Goal: Navigation & Orientation: Find specific page/section

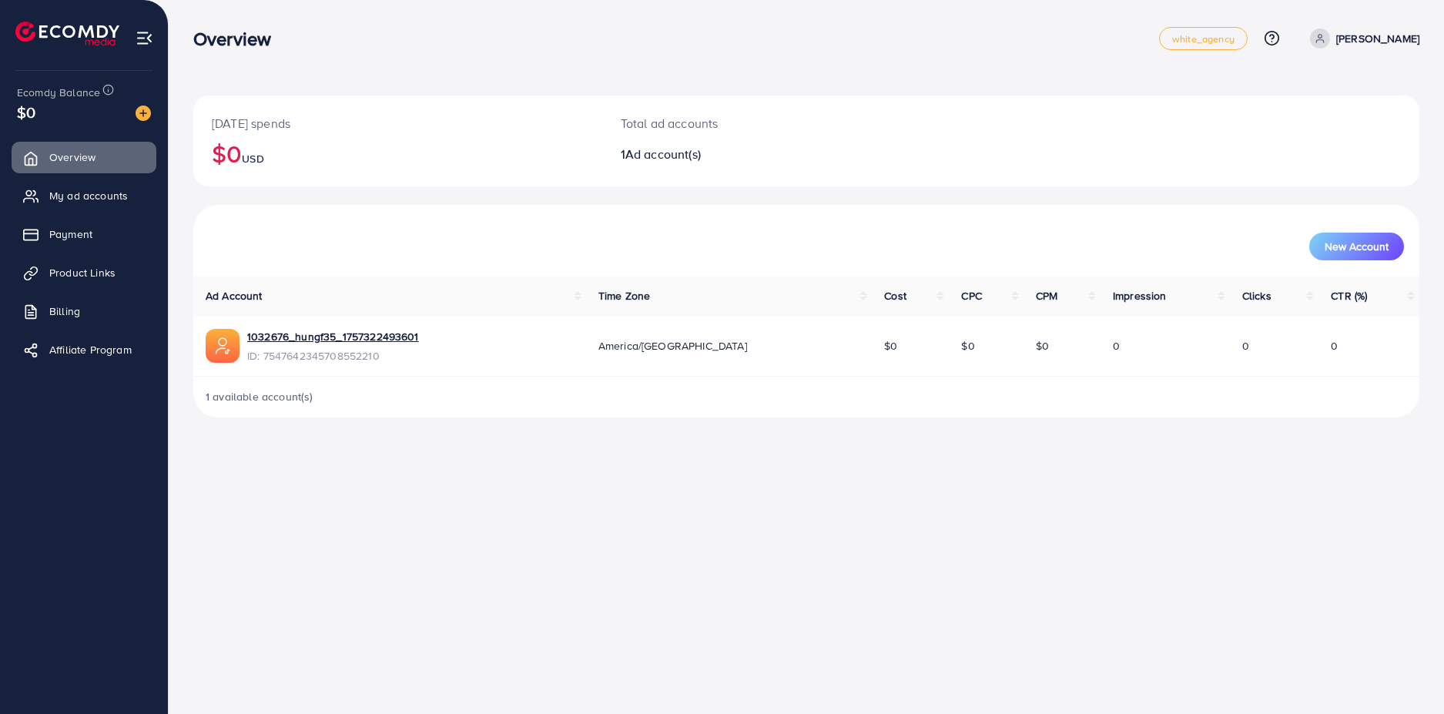
click at [411, 478] on div "Overview white_agency Help Center Contact Support Plans and Pricing Term and po…" at bounding box center [722, 357] width 1444 height 714
drag, startPoint x: 318, startPoint y: 337, endPoint x: 286, endPoint y: 405, distance: 75.8
click at [216, 504] on div "Overview white_agency Help Center Contact Support Plans and Pricing Term and po…" at bounding box center [722, 357] width 1444 height 714
drag, startPoint x: 380, startPoint y: 335, endPoint x: 242, endPoint y: 346, distance: 138.3
click at [242, 346] on div "1032676_hungf35_1757322493601 ID: 7547642345708552210" at bounding box center [390, 346] width 368 height 35
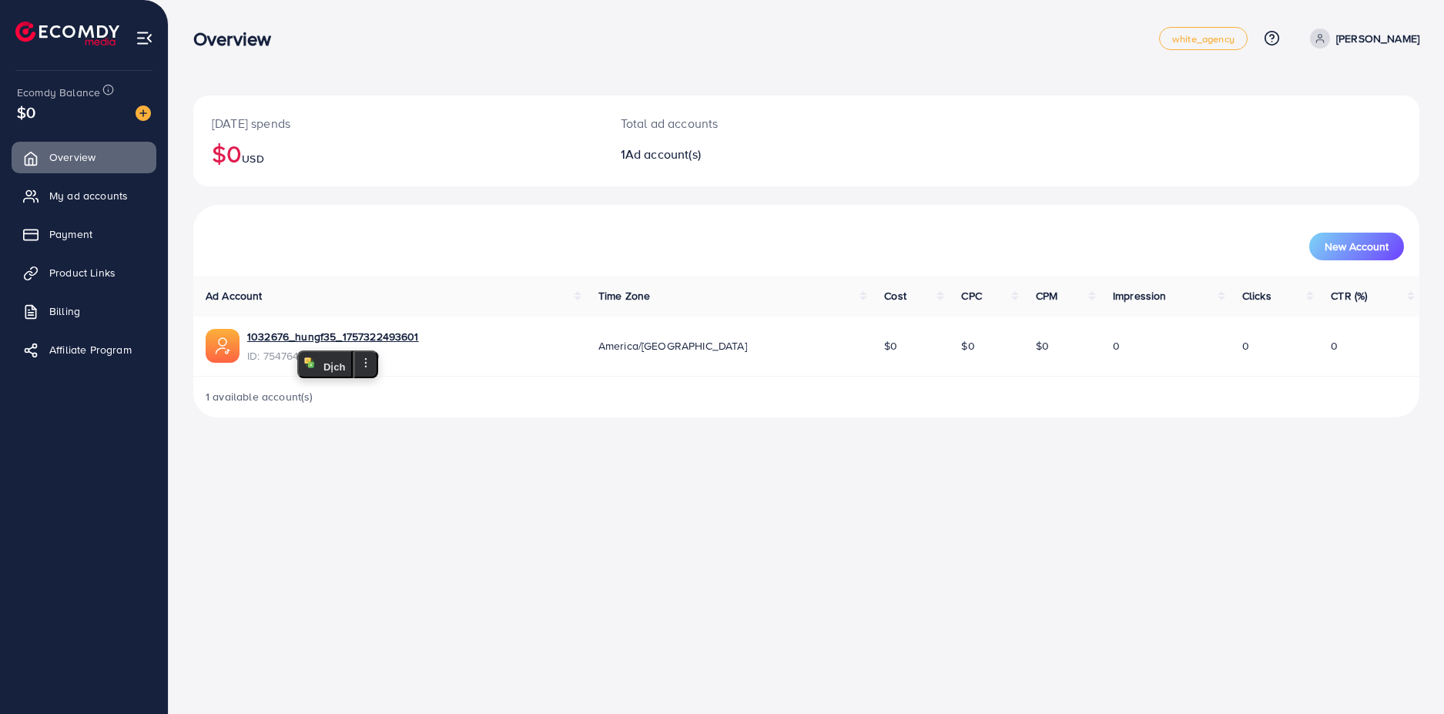
copy div "1032676_hungf35_1757322493601"
drag, startPoint x: 438, startPoint y: 557, endPoint x: 444, endPoint y: 496, distance: 61.2
click at [439, 542] on div "Overview white_agency Help Center Contact Support Plans and Pricing Term and po…" at bounding box center [722, 357] width 1444 height 714
drag, startPoint x: 267, startPoint y: 355, endPoint x: 393, endPoint y: 355, distance: 126.3
click at [393, 355] on span "ID: 7547642345708552210" at bounding box center [333, 355] width 172 height 15
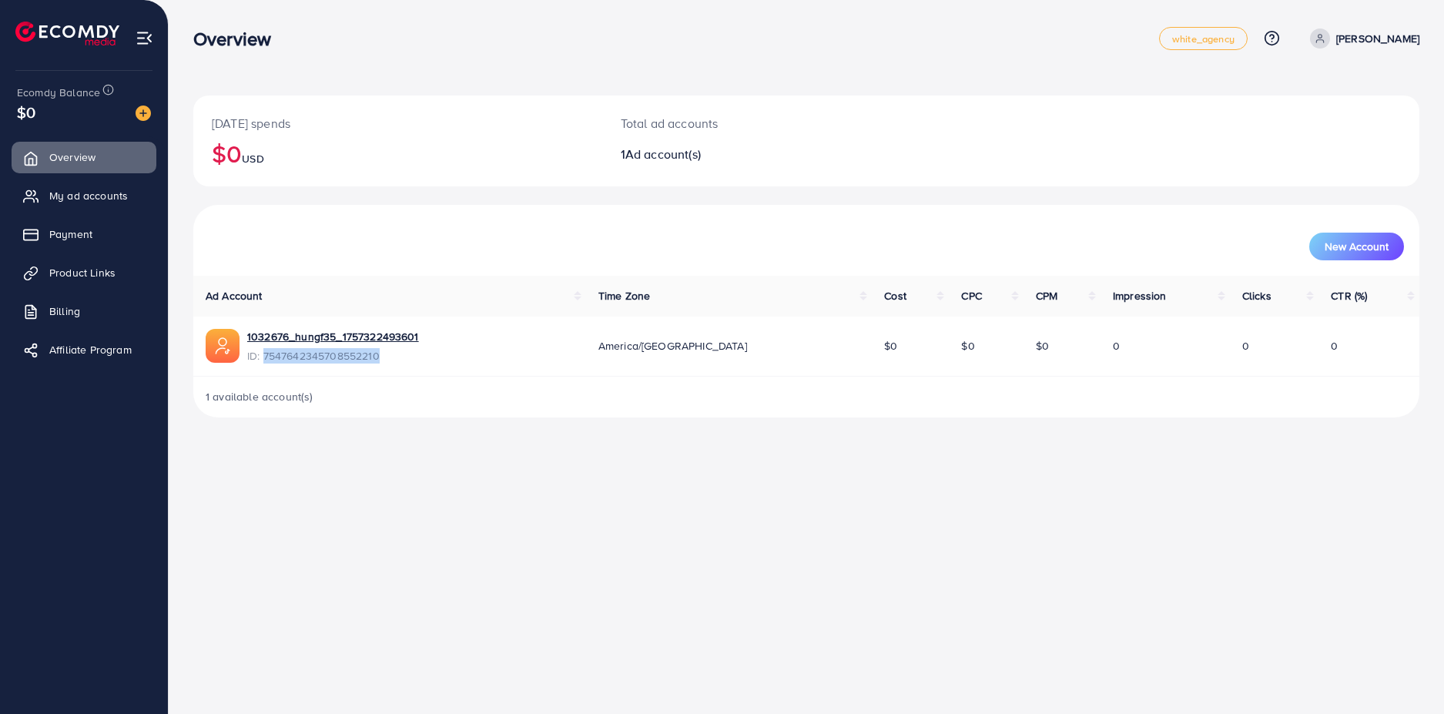
copy span "7547642345708552210"
click at [538, 458] on div "Overview white_agency Help Center Contact Support Plans and Pricing Term and po…" at bounding box center [722, 357] width 1444 height 714
drag, startPoint x: 263, startPoint y: 354, endPoint x: 381, endPoint y: 359, distance: 118.0
click at [381, 359] on span "ID: 7547642345708552210" at bounding box center [333, 355] width 172 height 15
copy span "7547642345708552210"
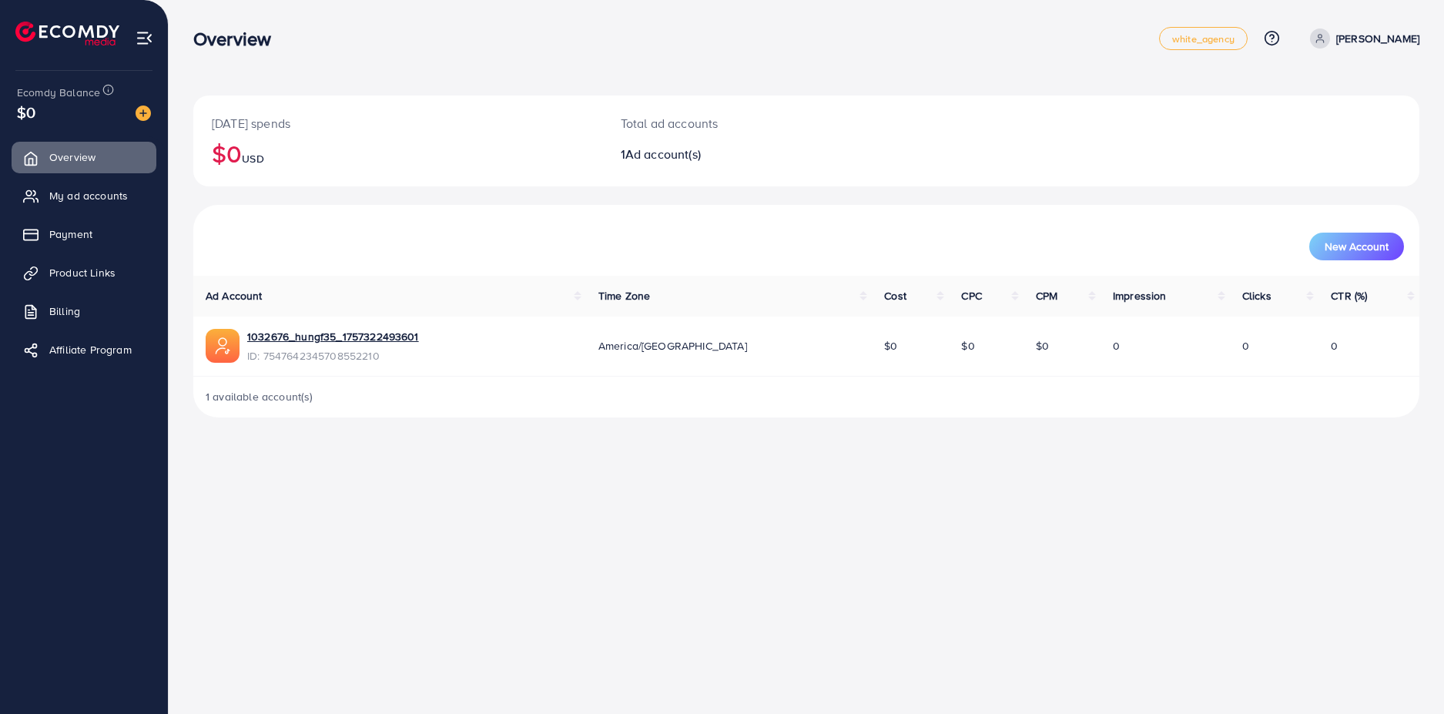
click at [930, 161] on div "[DATE] spends $0 USD Total ad accounts 1 Ad account(s)" at bounding box center [806, 141] width 1226 height 91
drag, startPoint x: 682, startPoint y: 350, endPoint x: 725, endPoint y: 348, distance: 43.2
click at [725, 348] on div "America/[GEOGRAPHIC_DATA]" at bounding box center [730, 345] width 262 height 15
drag, startPoint x: 700, startPoint y: 423, endPoint x: 643, endPoint y: 423, distance: 57.0
click at [699, 423] on div "[DATE] spends $0 USD Total ad accounts 1 Ad account(s) New Account Ad Account T…" at bounding box center [807, 221] width 1276 height 442
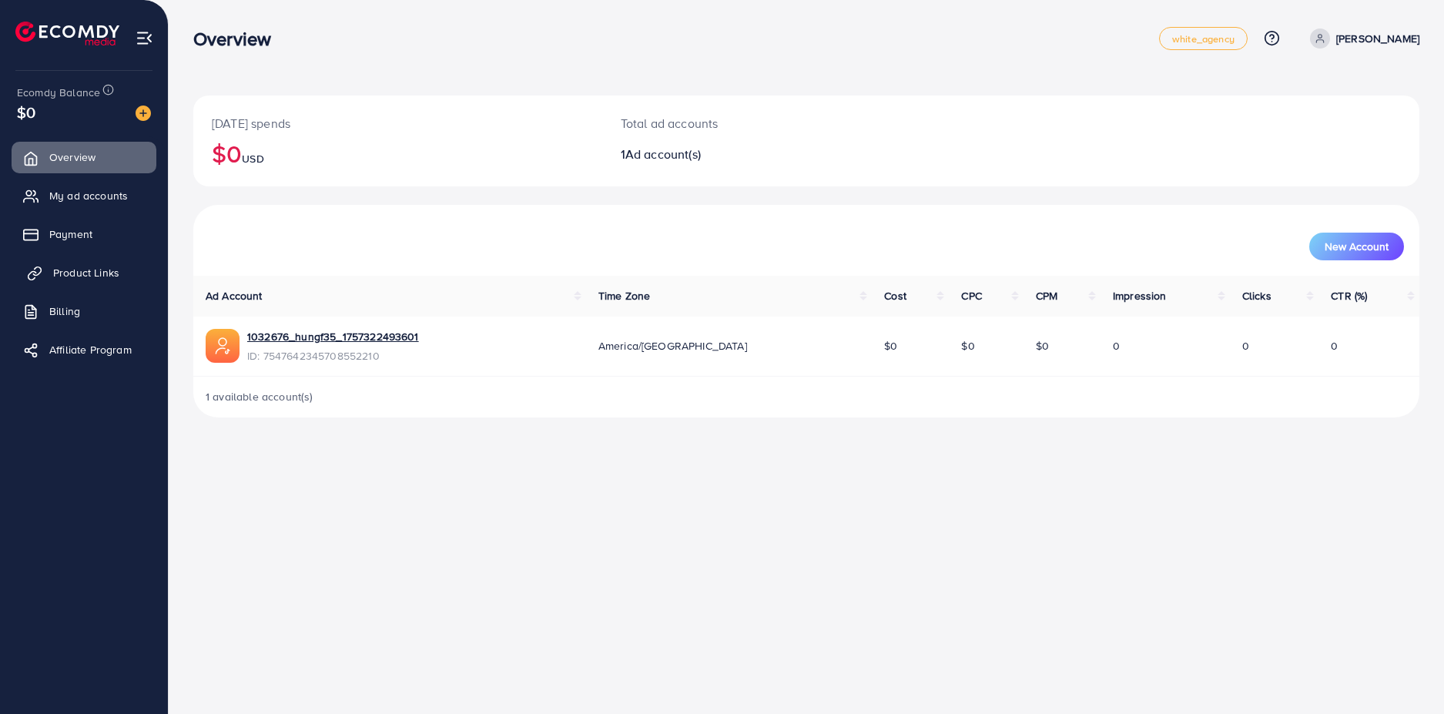
click at [97, 272] on span "Product Links" at bounding box center [86, 272] width 66 height 15
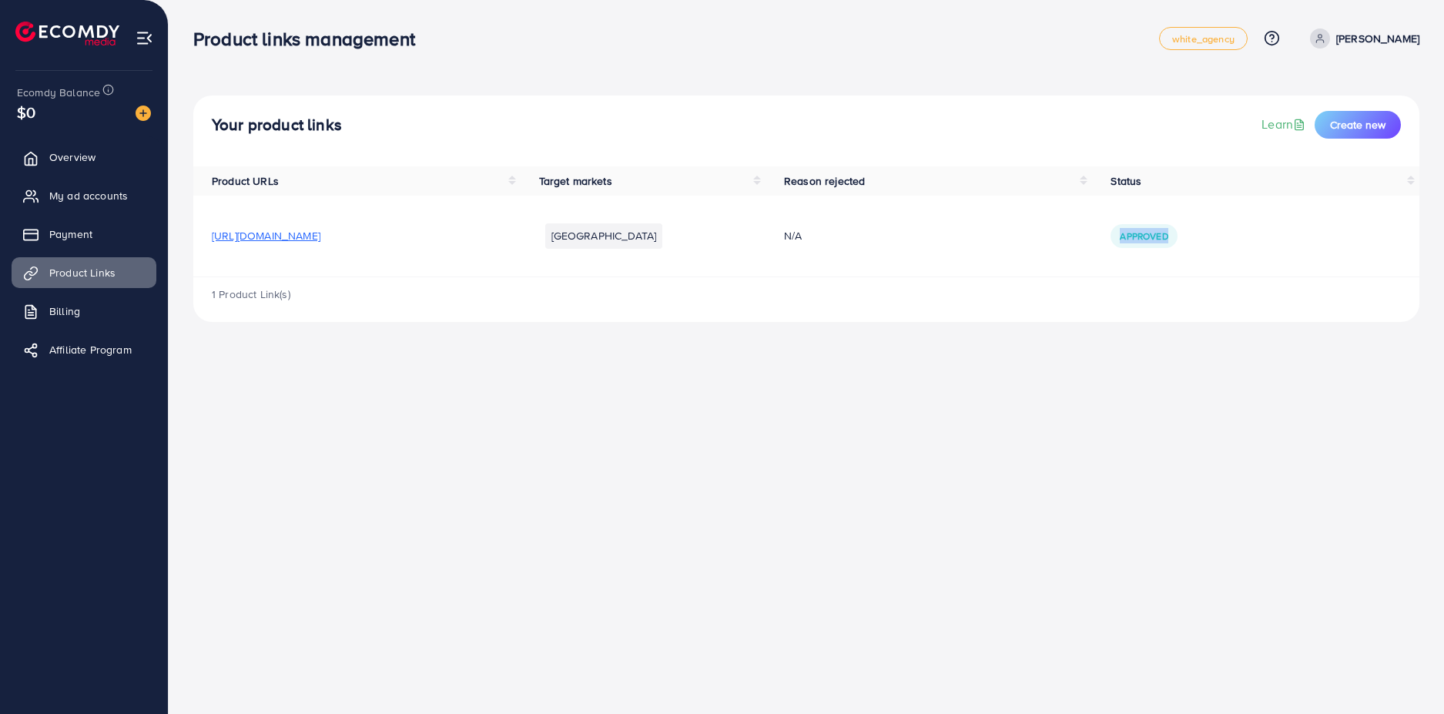
drag, startPoint x: 1178, startPoint y: 238, endPoint x: 1230, endPoint y: 244, distance: 52.0
click at [1230, 244] on div "Approved" at bounding box center [1256, 235] width 290 height 23
click at [973, 381] on div "Product links management white_agency Help Center Contact Support Plans and Pri…" at bounding box center [722, 357] width 1444 height 714
click at [98, 200] on span "My ad accounts" at bounding box center [92, 195] width 79 height 15
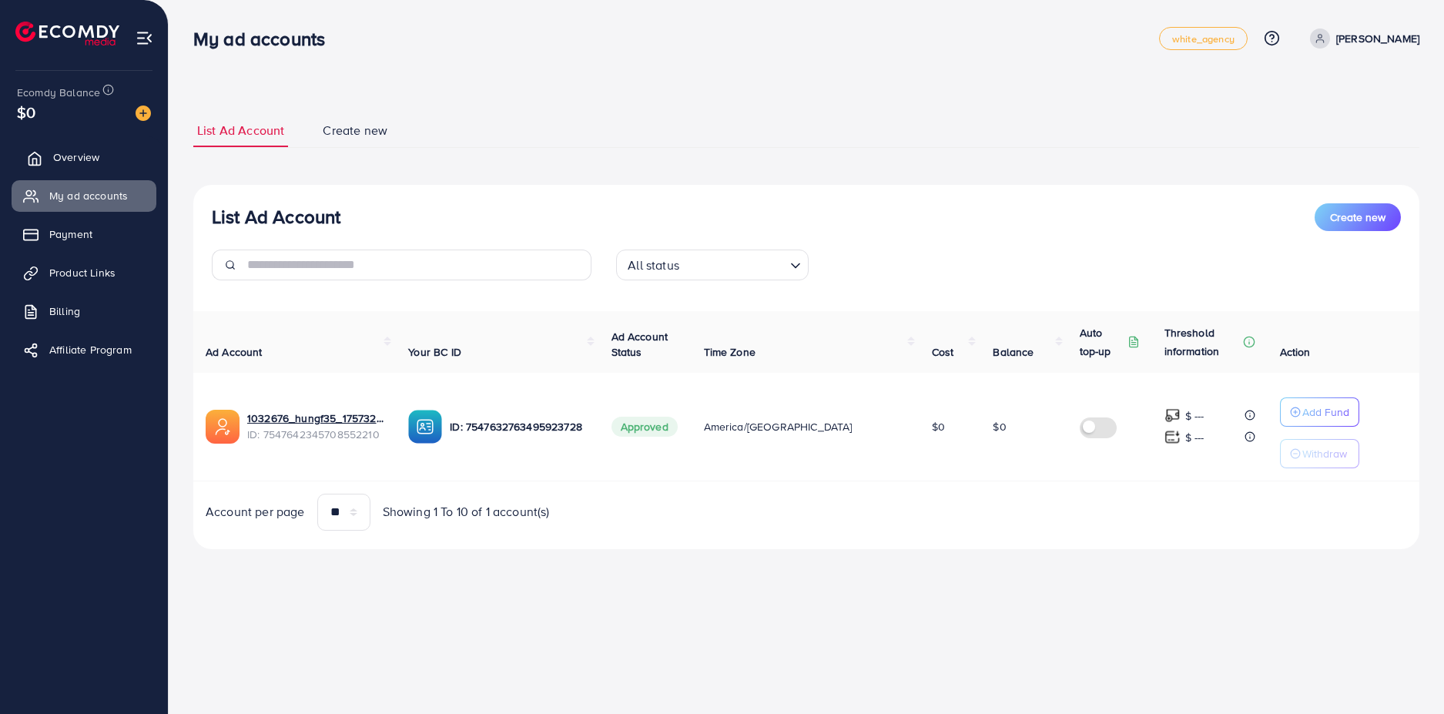
click at [72, 157] on span "Overview" at bounding box center [76, 156] width 46 height 15
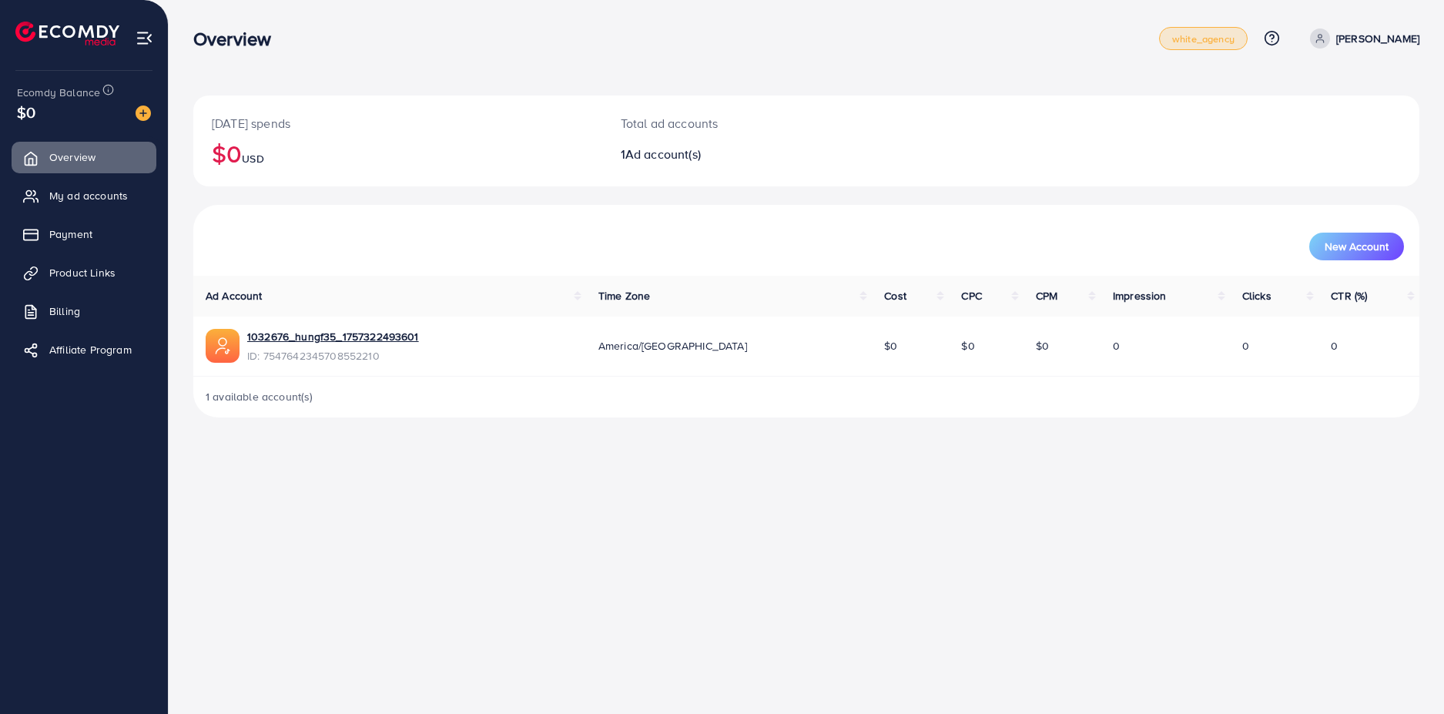
click at [1173, 41] on span "white_agency" at bounding box center [1204, 39] width 62 height 10
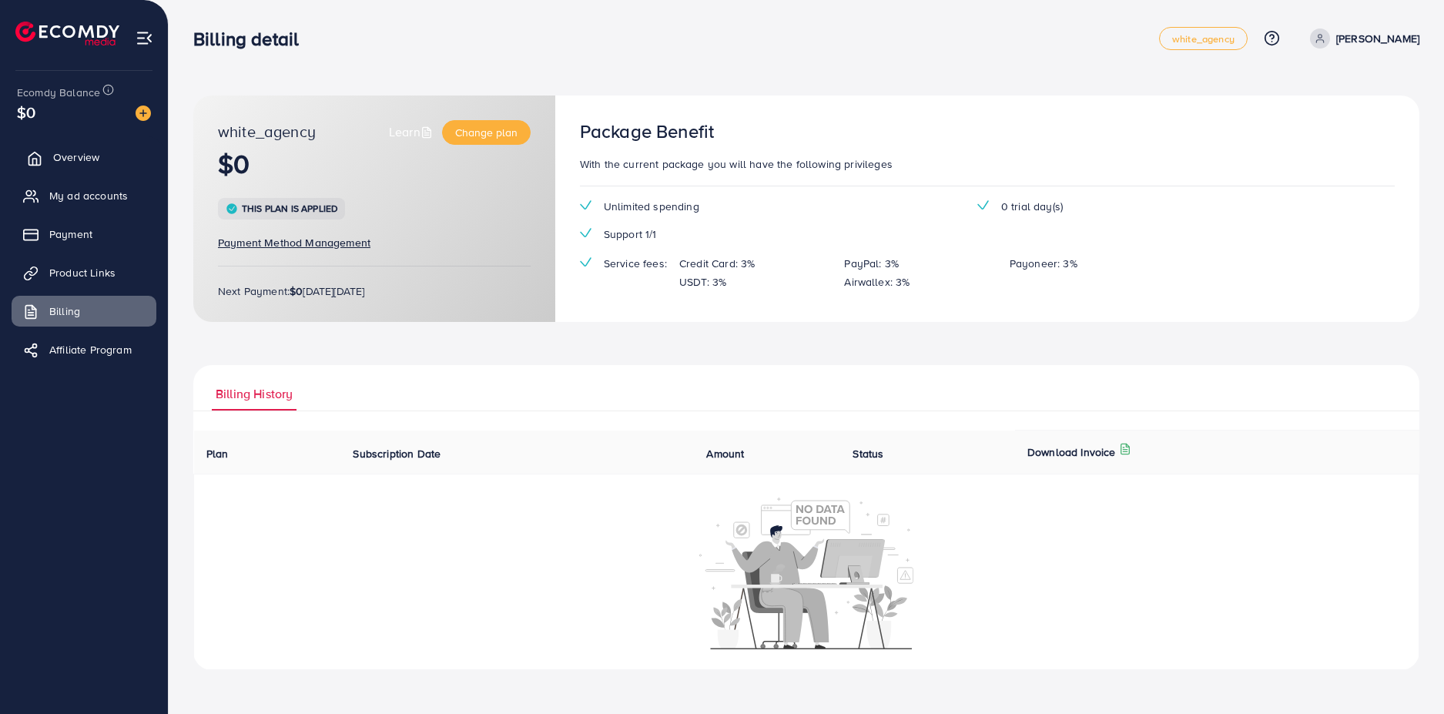
click at [66, 164] on span "Overview" at bounding box center [76, 156] width 46 height 15
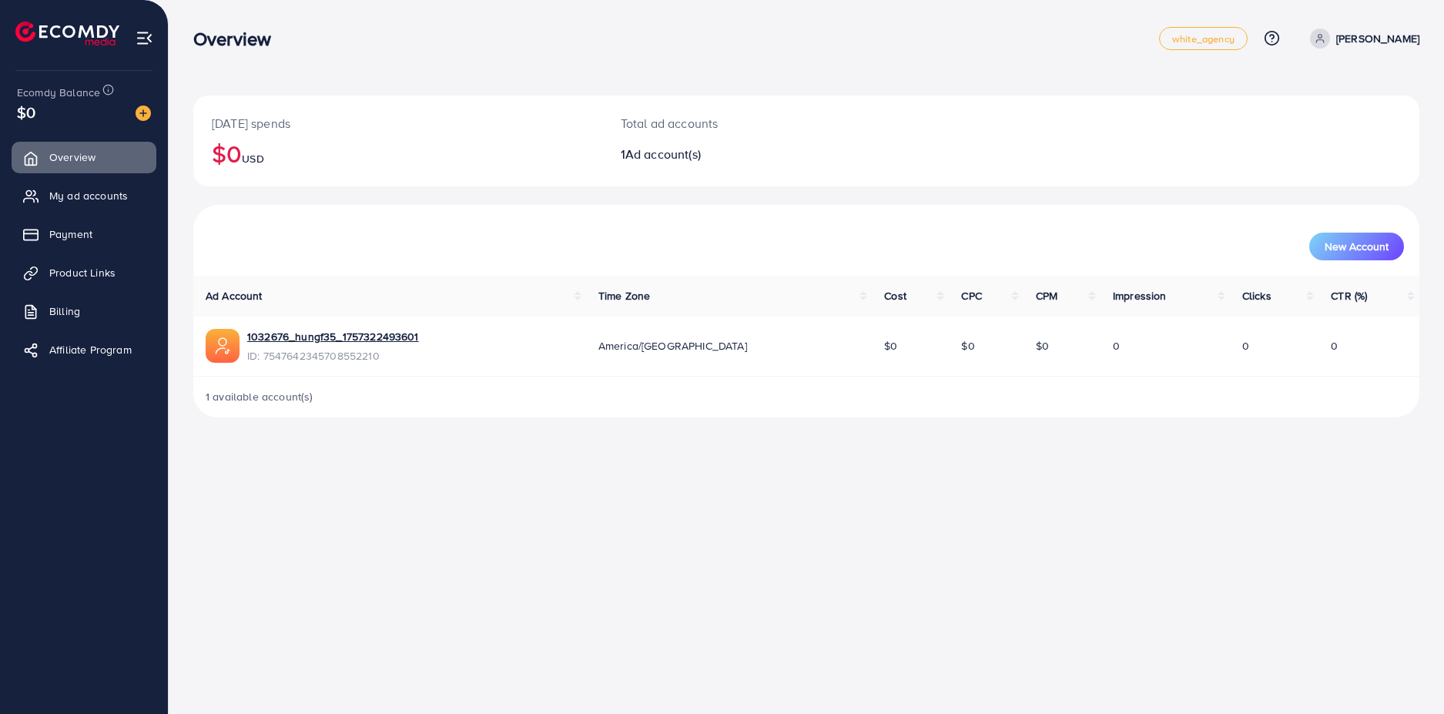
drag, startPoint x: 405, startPoint y: 469, endPoint x: 374, endPoint y: 401, distance: 75.5
click at [404, 470] on div "Overview white_agency Help Center Contact Support Plans and Pricing Term and po…" at bounding box center [722, 357] width 1444 height 714
click at [357, 48] on div "Overview" at bounding box center [676, 39] width 966 height 22
click at [144, 36] on img at bounding box center [145, 38] width 18 height 18
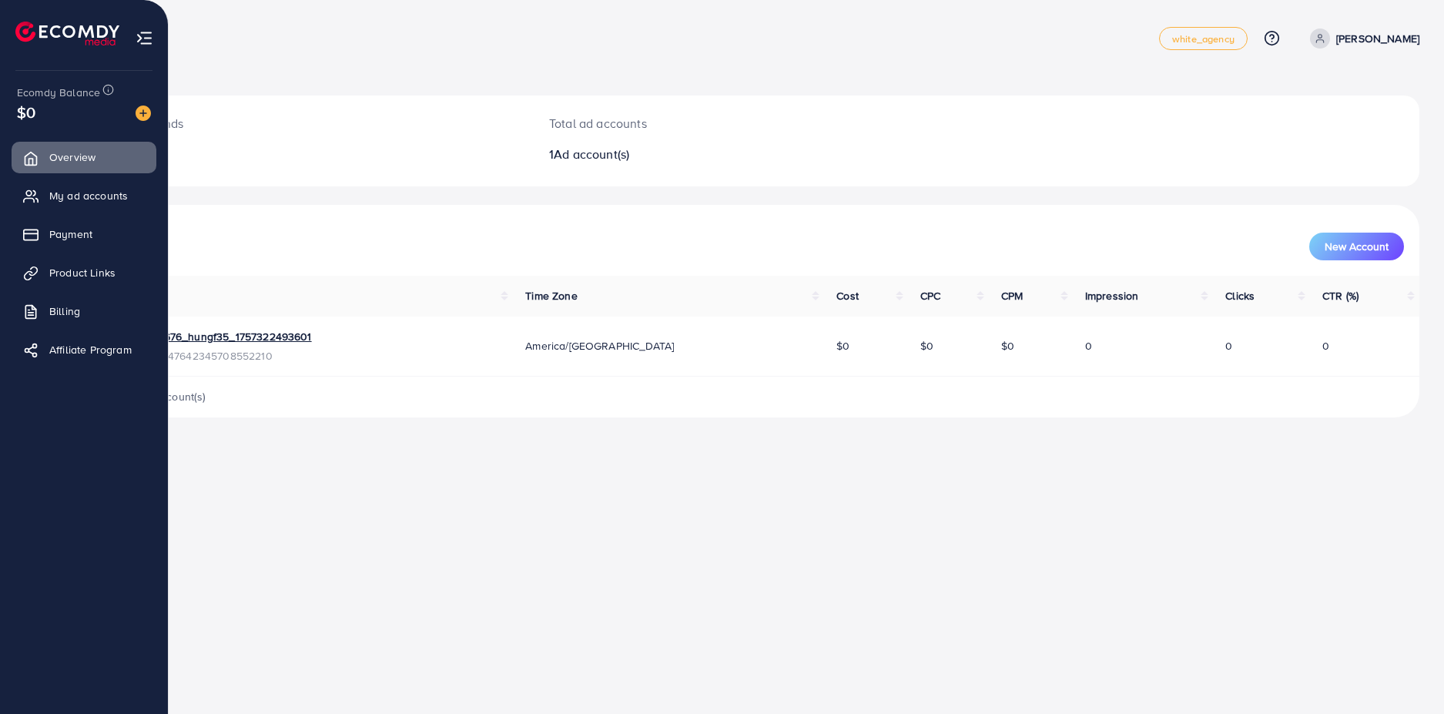
click at [142, 35] on img at bounding box center [145, 38] width 18 height 18
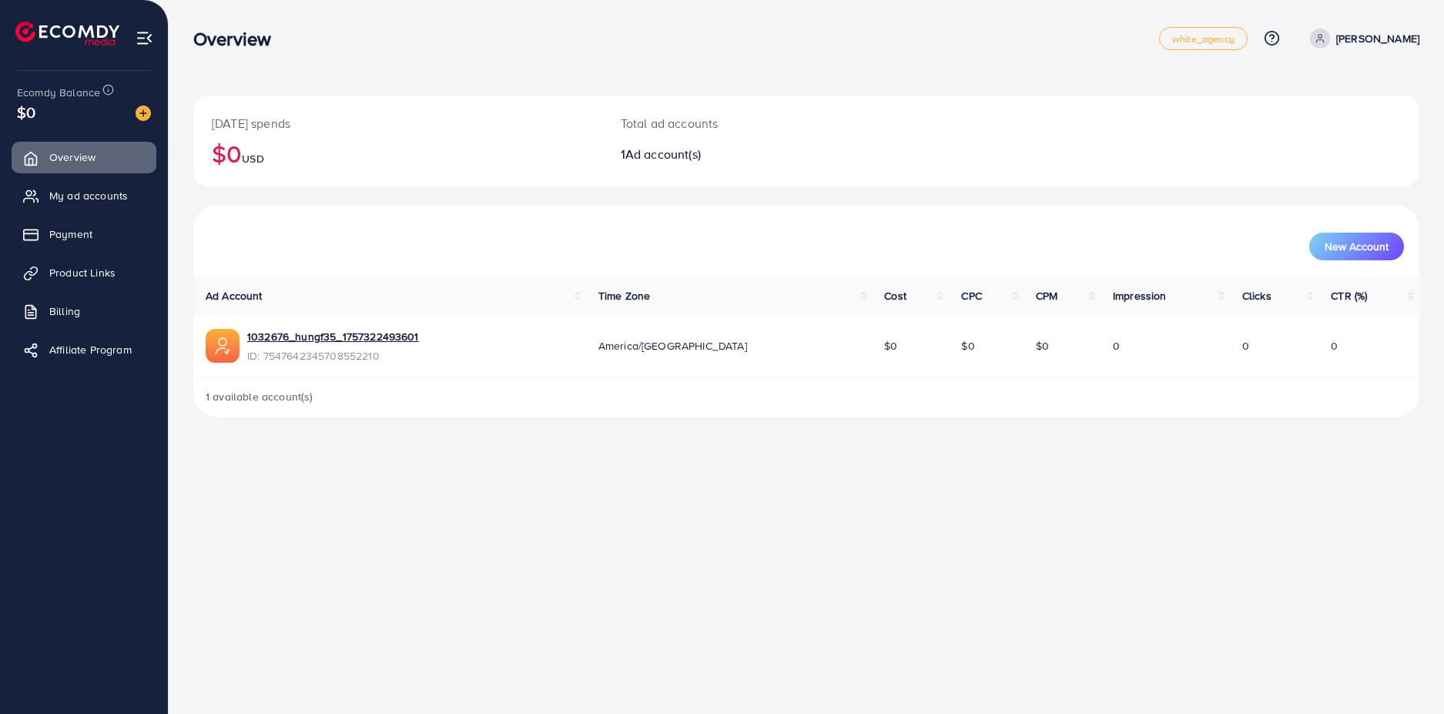
click at [142, 35] on img at bounding box center [145, 38] width 18 height 18
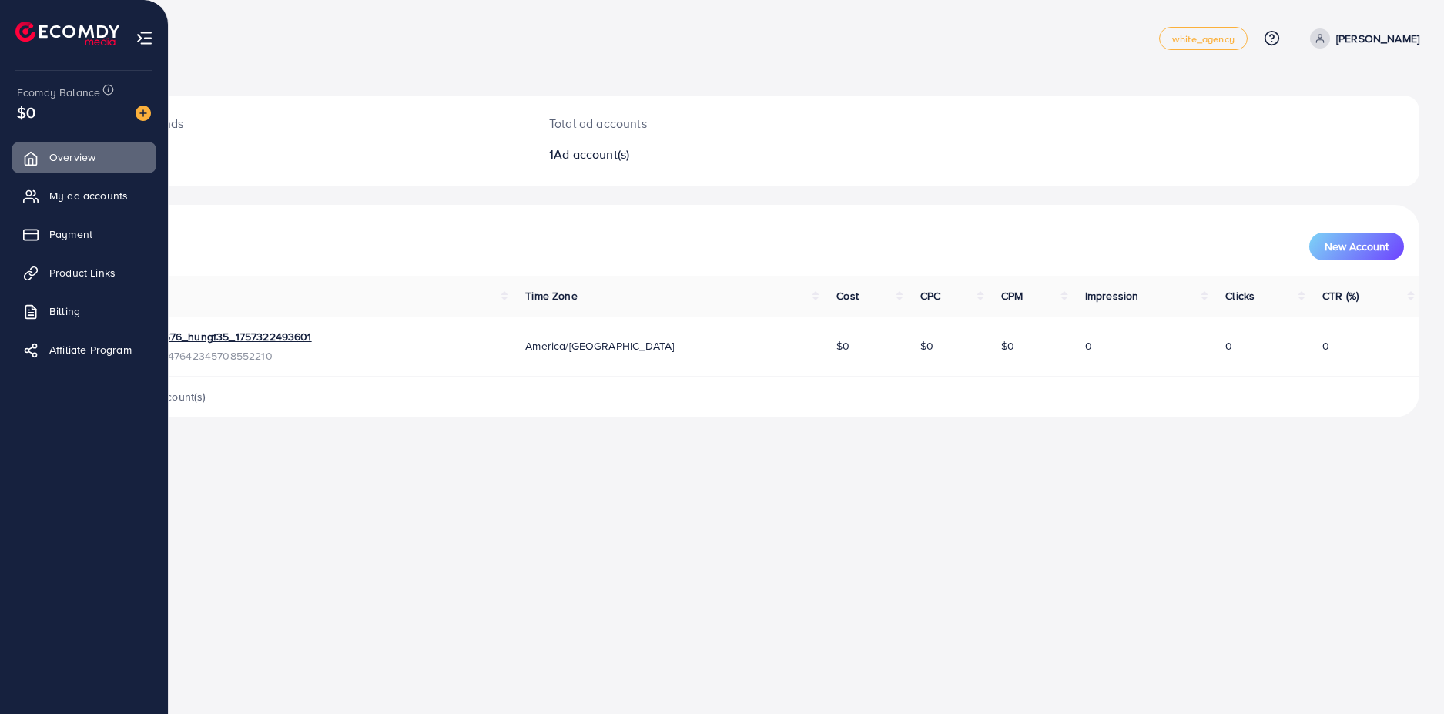
click at [143, 33] on img at bounding box center [145, 38] width 18 height 18
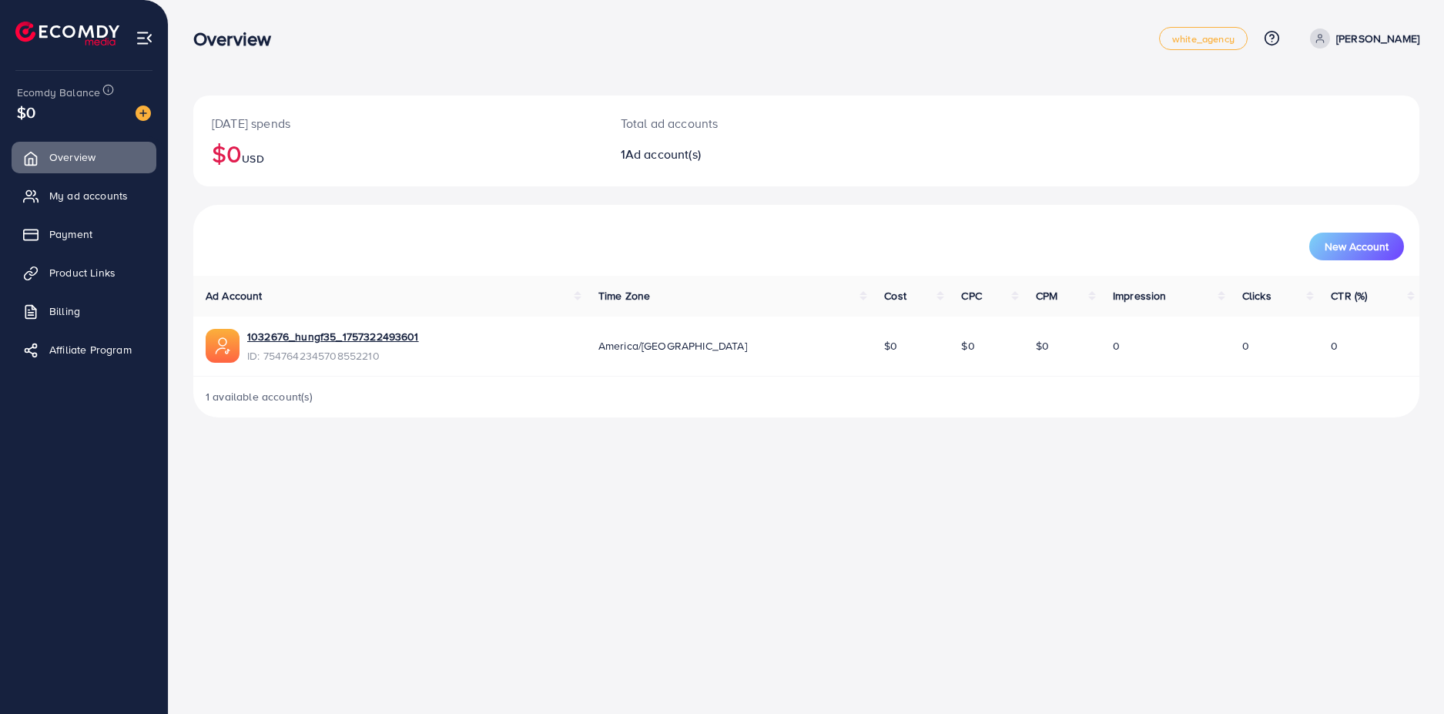
click at [143, 33] on img at bounding box center [145, 38] width 18 height 18
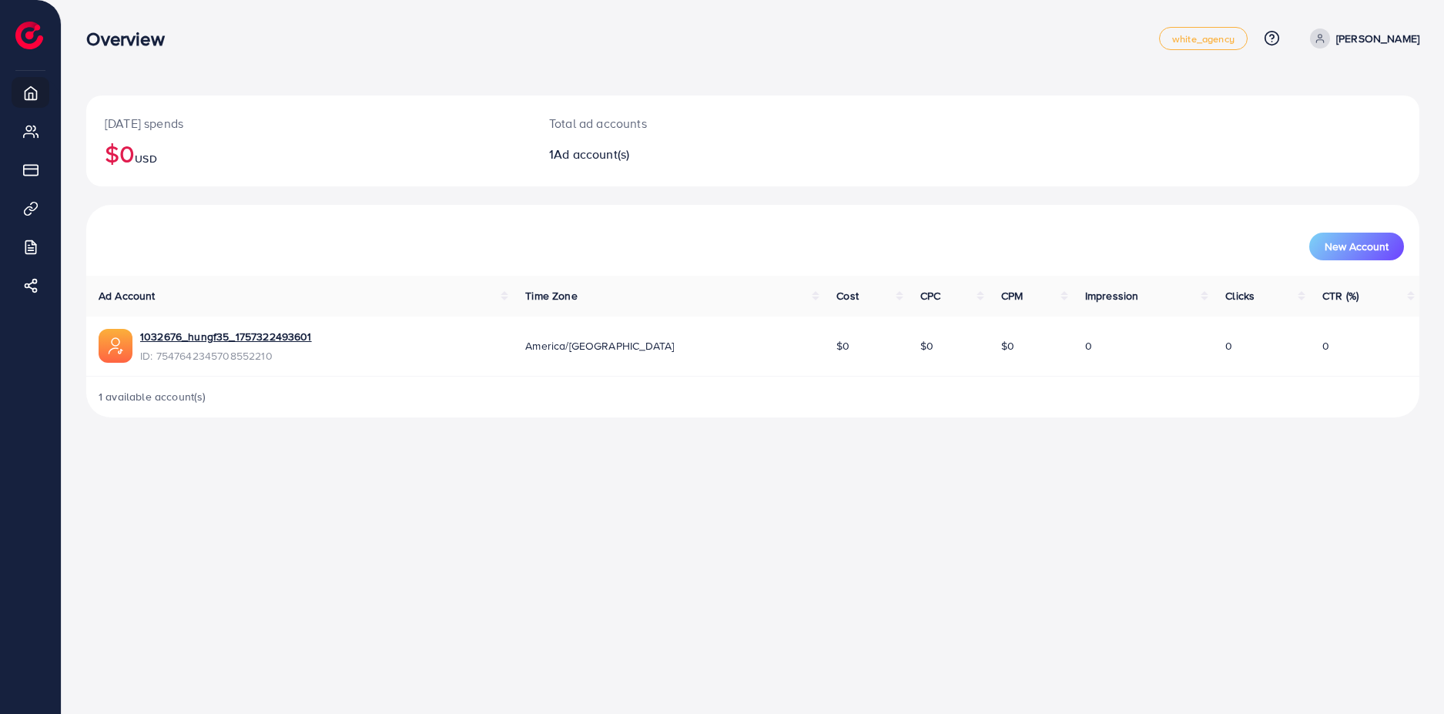
click at [500, 516] on div "Overview white_agency Help Center Contact Support Plans and Pricing Term and po…" at bounding box center [722, 357] width 1444 height 714
